Goal: Task Accomplishment & Management: Manage account settings

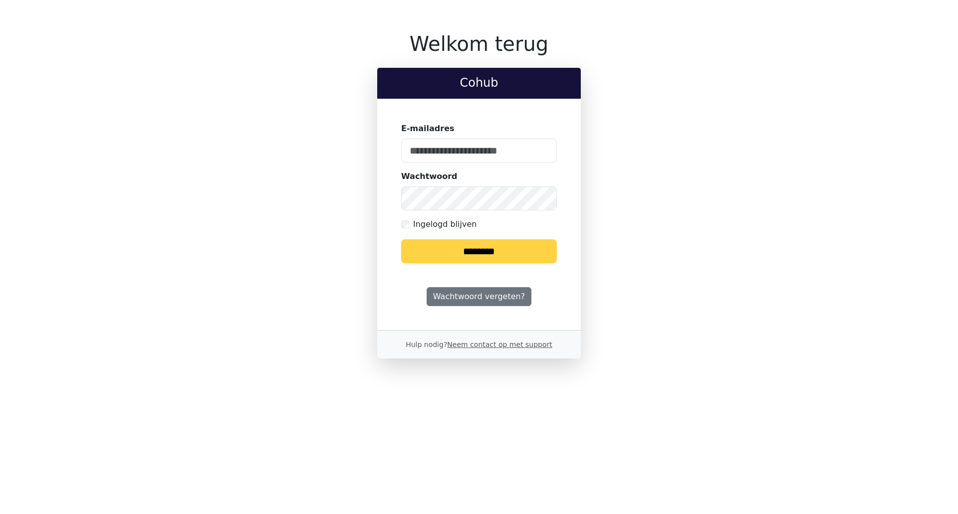
type input "**********"
click at [510, 252] on input "********" at bounding box center [479, 251] width 156 height 24
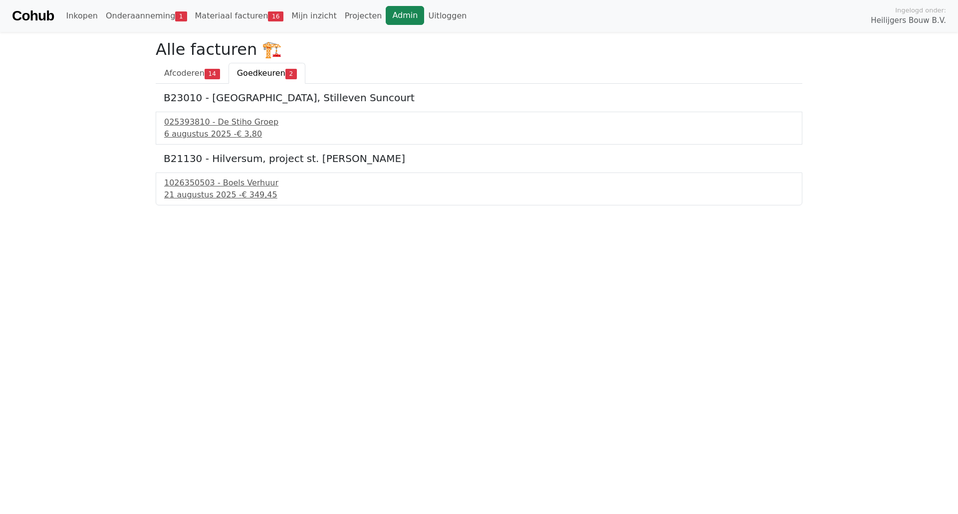
click at [386, 19] on link "Admin" at bounding box center [405, 15] width 38 height 19
